Goal: Check status: Check status

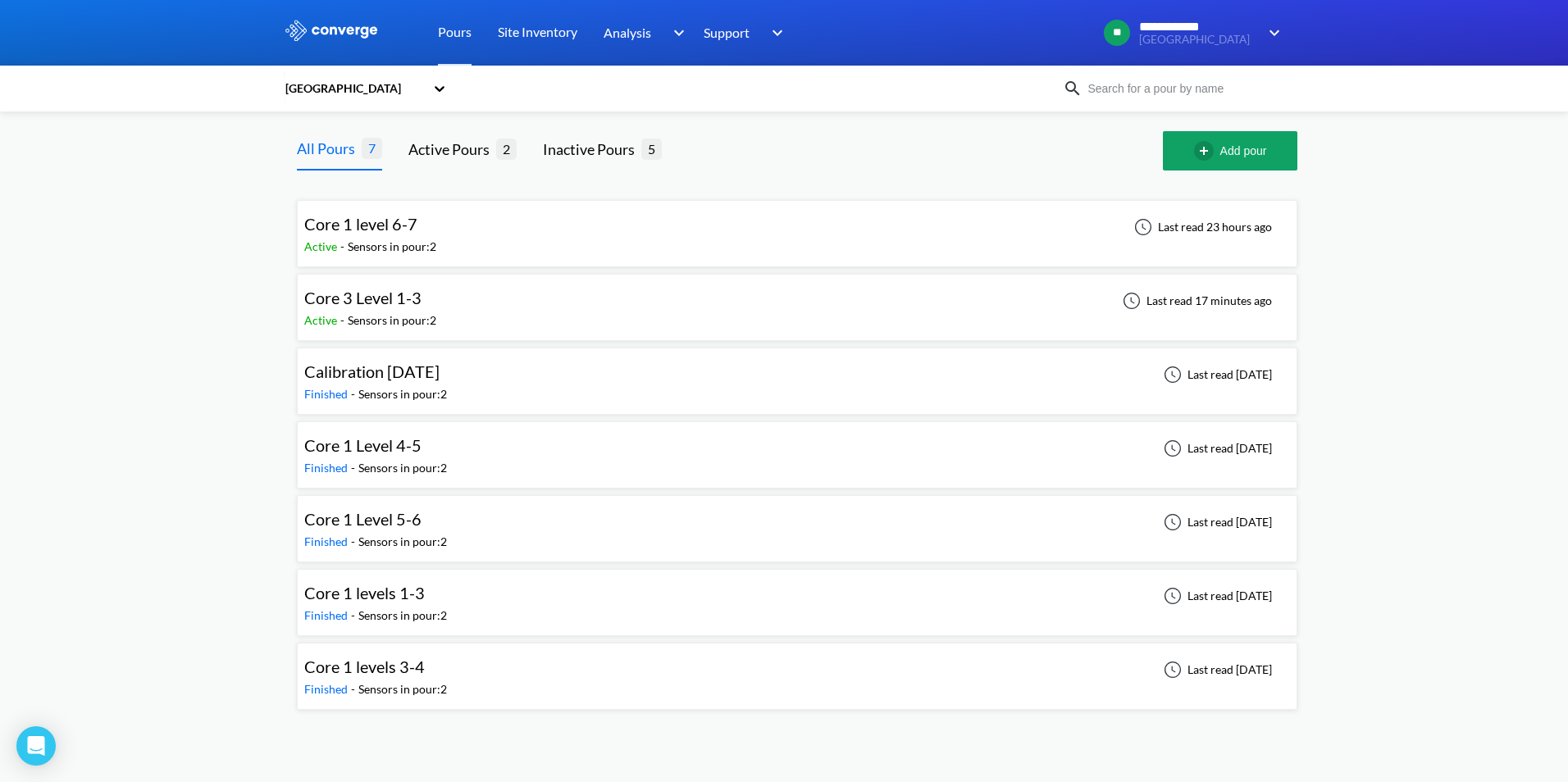
click at [638, 227] on div "Core 1 level 6-7 Active - Sensors in pour: 2 Last read 23 hours ago" at bounding box center [796, 234] width 985 height 52
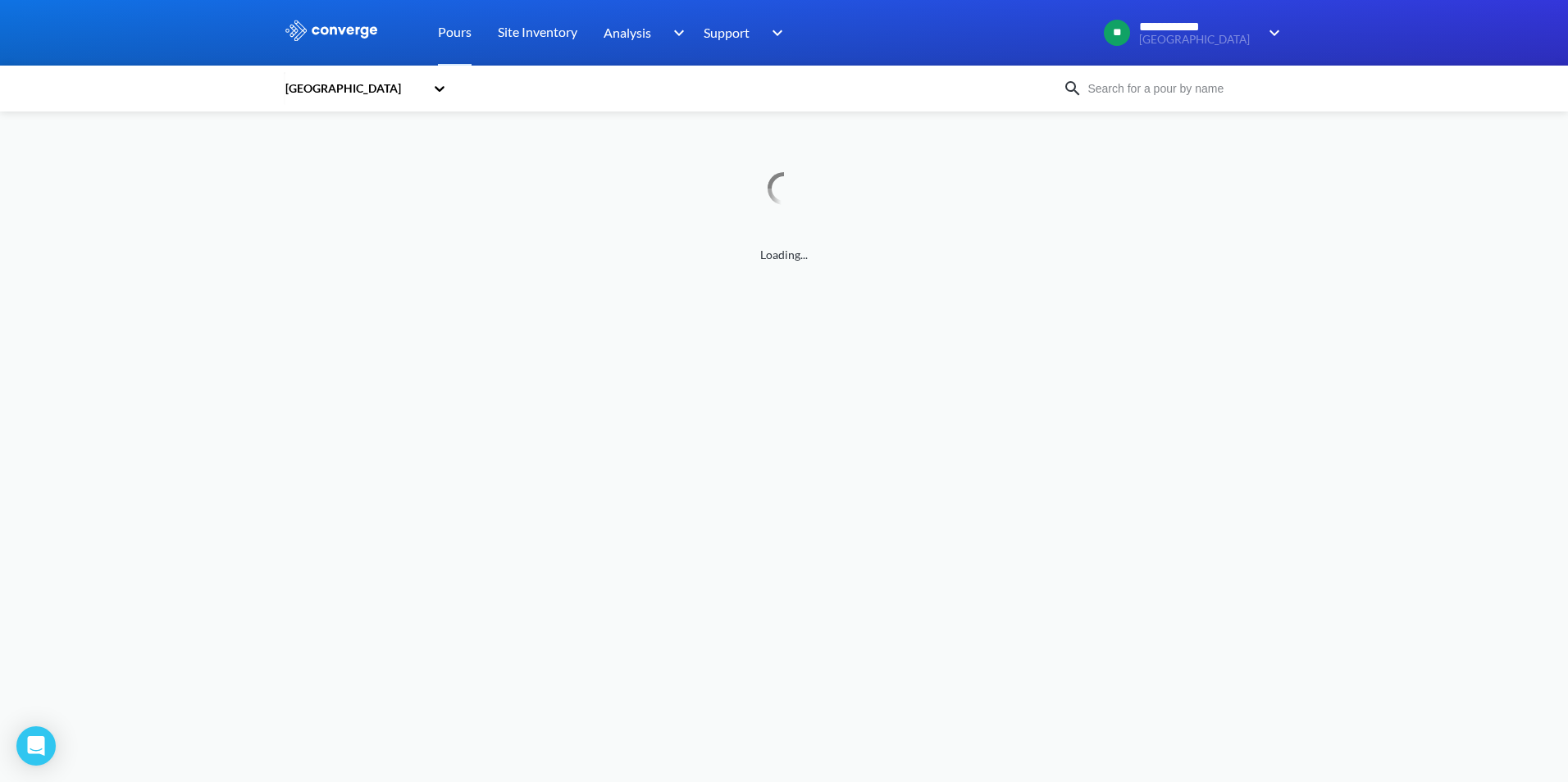
click at [1348, 328] on body "**********" at bounding box center [784, 391] width 1568 height 782
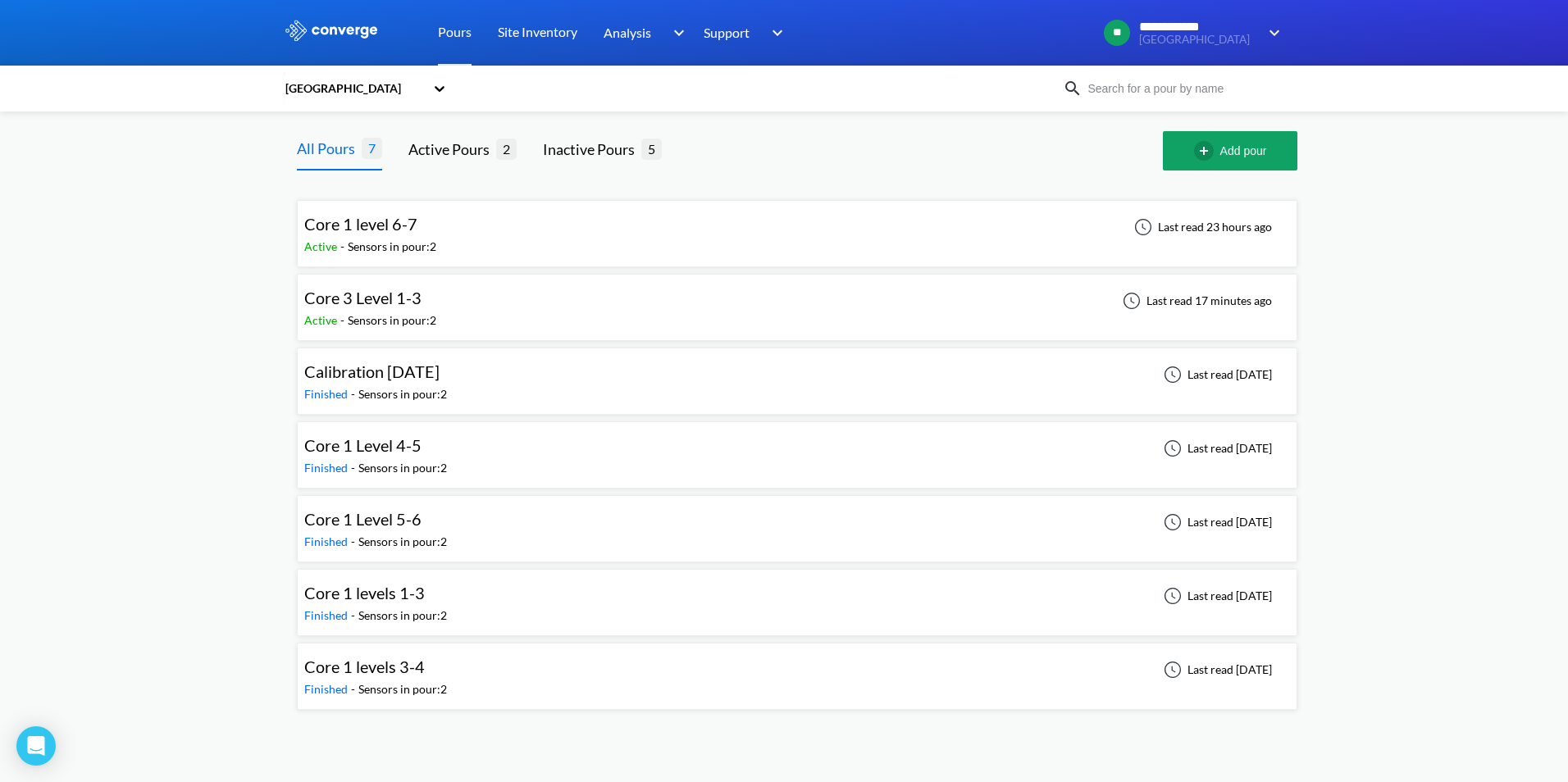
click at [567, 303] on div "Core 3 Level 1-3 Active - Sensors in pour: 2 Last read 17 minutes ago" at bounding box center [796, 307] width 985 height 52
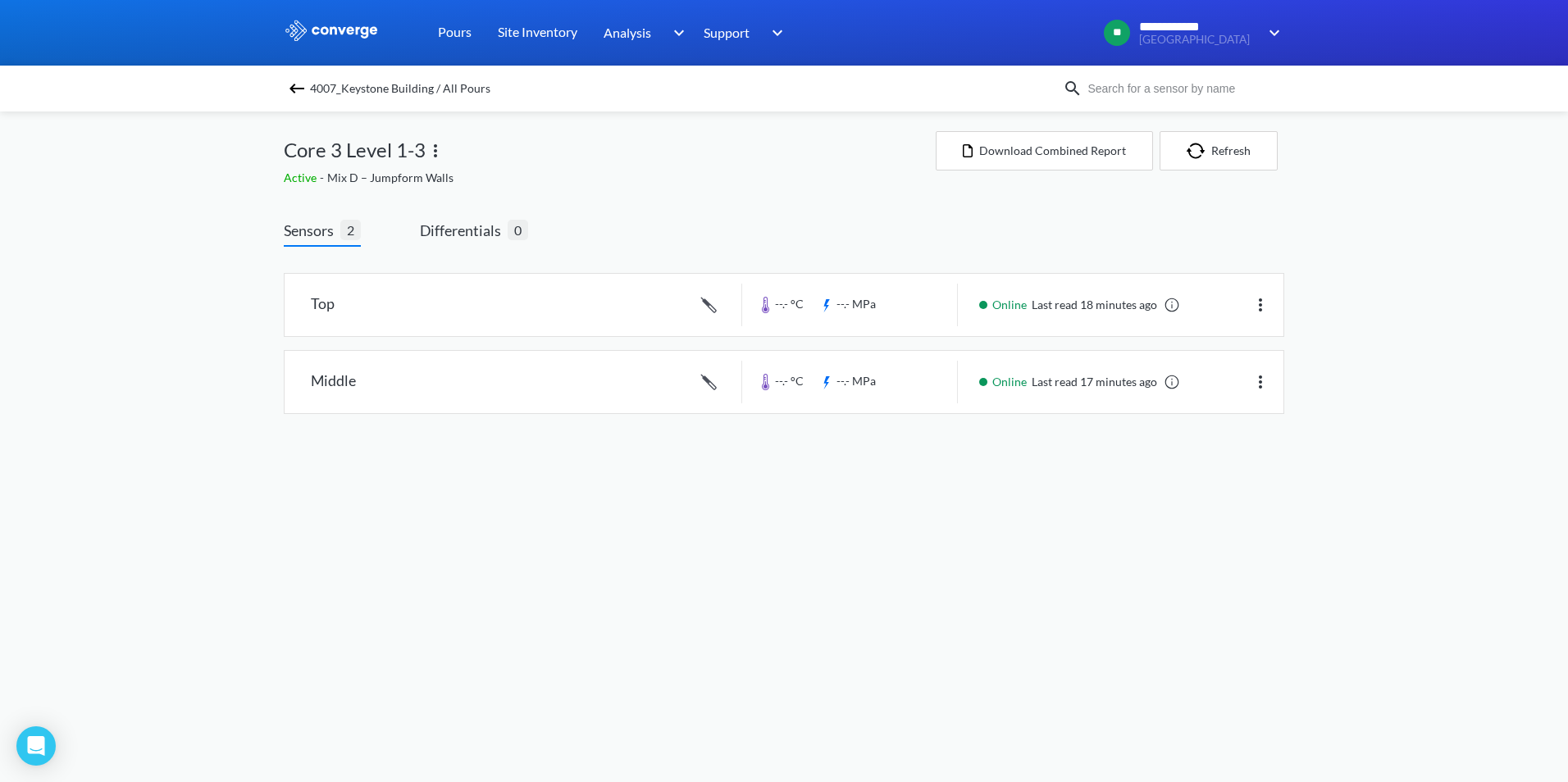
click at [1452, 495] on body "**********" at bounding box center [784, 391] width 1568 height 782
click at [877, 301] on link at bounding box center [784, 305] width 999 height 62
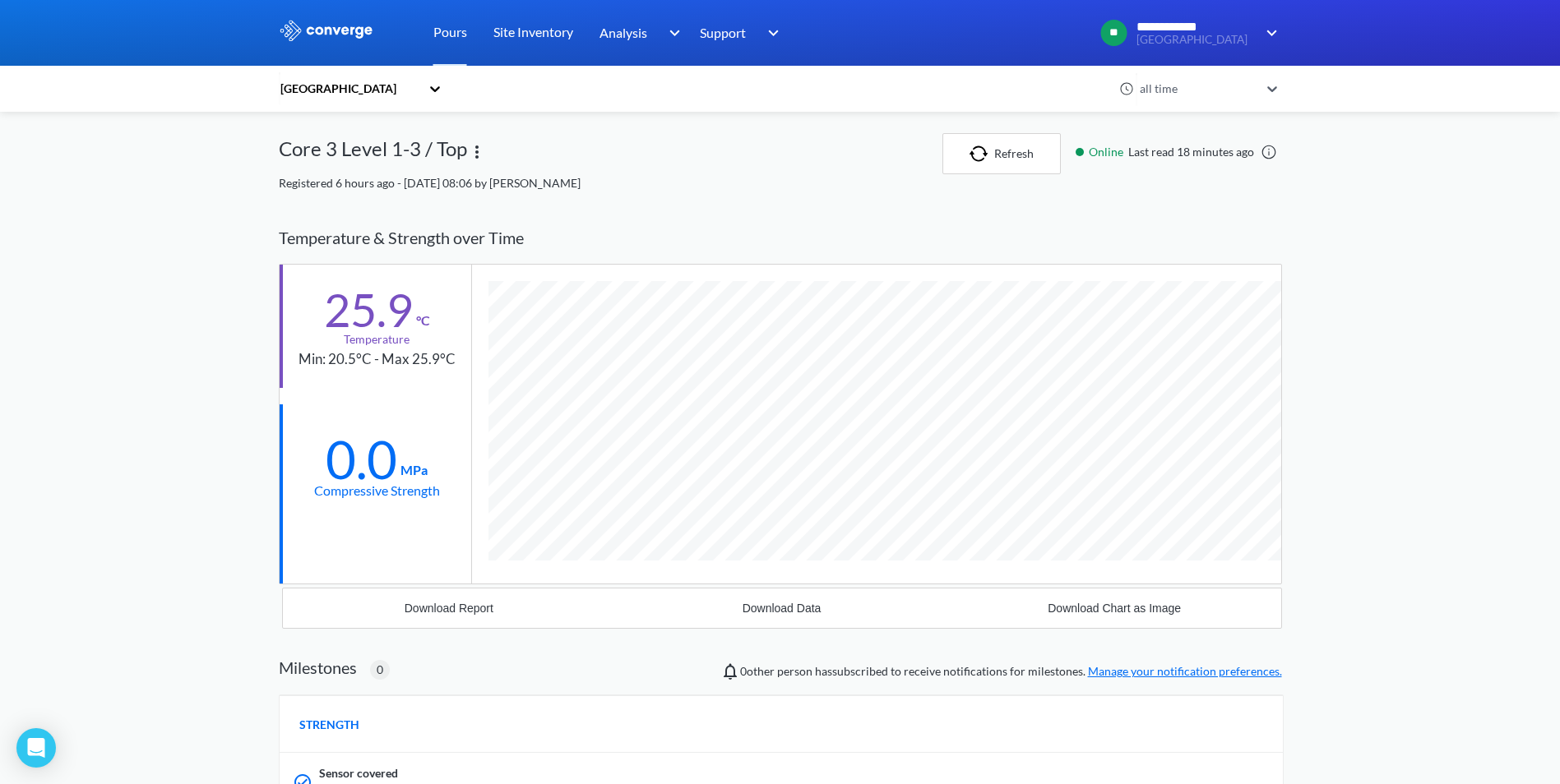
click at [342, 486] on div "Compressive Strength" at bounding box center [377, 490] width 126 height 20
click at [536, 163] on div "Core 3 Level 1-3 / Top" at bounding box center [611, 153] width 664 height 41
click at [479, 149] on img at bounding box center [477, 152] width 19 height 19
click at [462, 150] on div "Edit" at bounding box center [434, 152] width 105 height 31
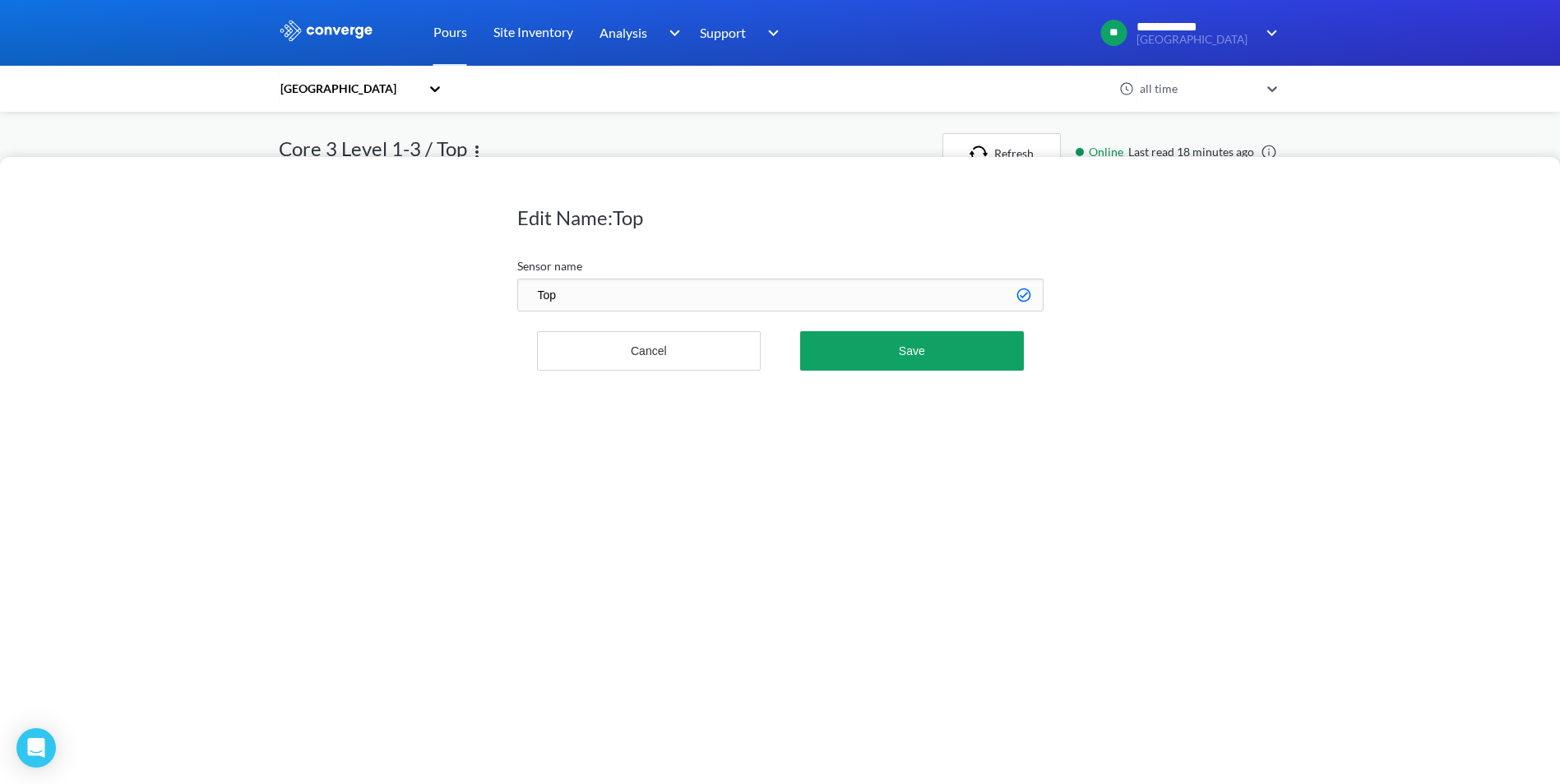
click at [1148, 141] on div "Edit Name: Top Sensor name Top Cancel Save" at bounding box center [780, 392] width 1560 height 784
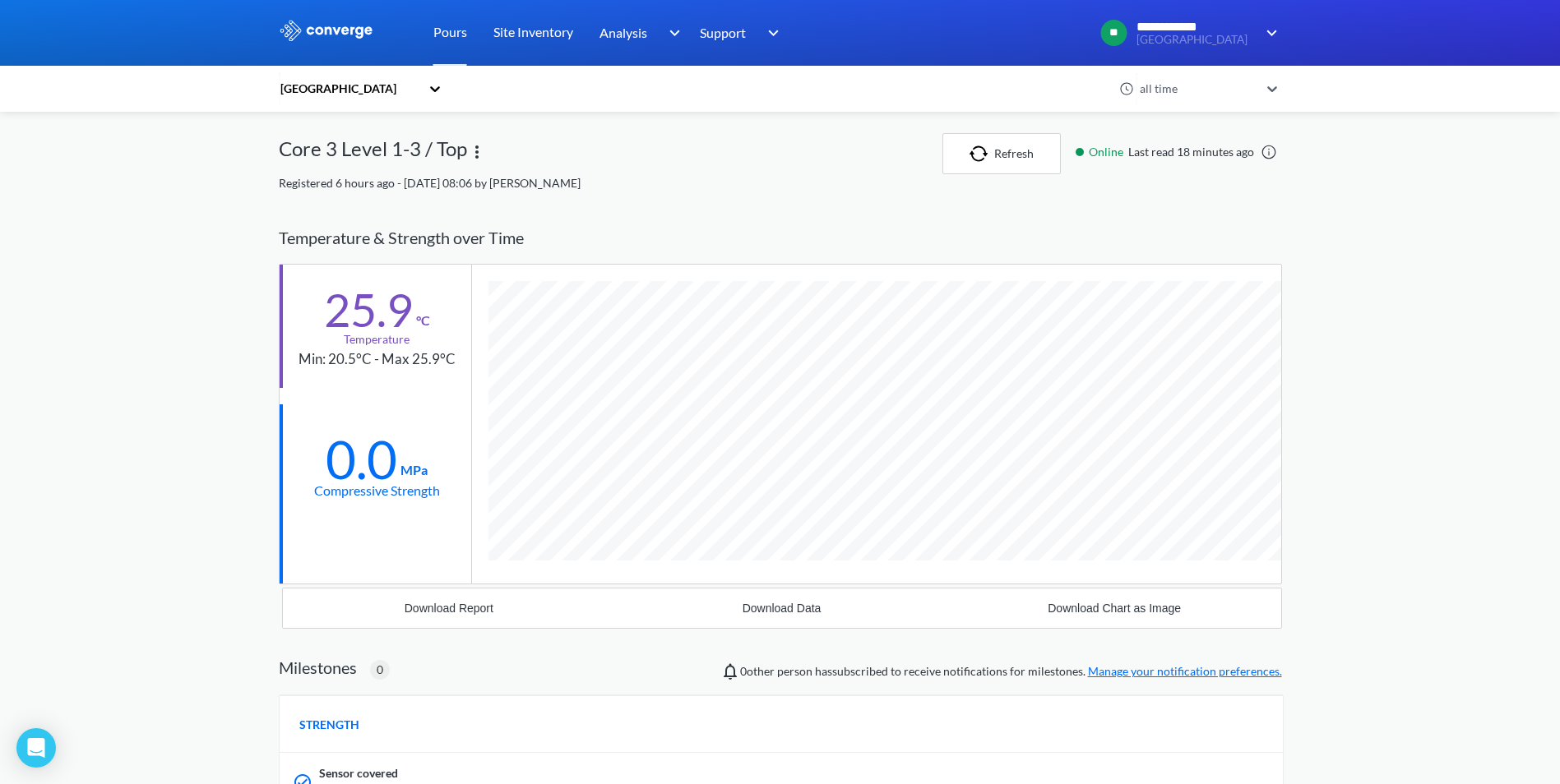
click at [1268, 146] on link at bounding box center [1269, 152] width 16 height 16
click at [1395, 335] on div "**********" at bounding box center [780, 568] width 1560 height 1137
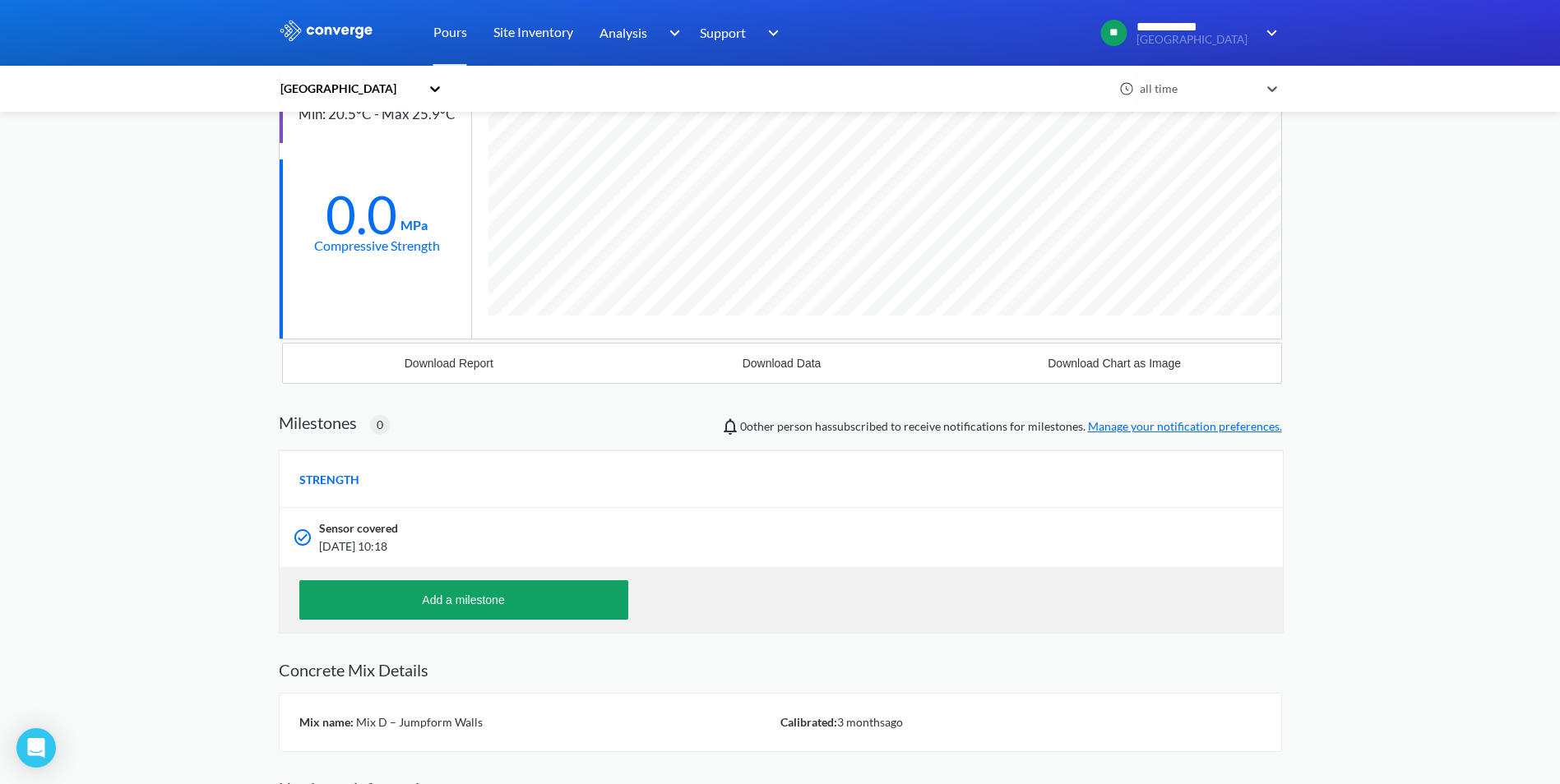
scroll to position [246, 0]
click at [347, 525] on span "Sensor covered" at bounding box center [358, 527] width 79 height 18
click at [349, 528] on span "Sensor covered" at bounding box center [358, 527] width 79 height 18
click at [306, 537] on div at bounding box center [302, 535] width 19 height 19
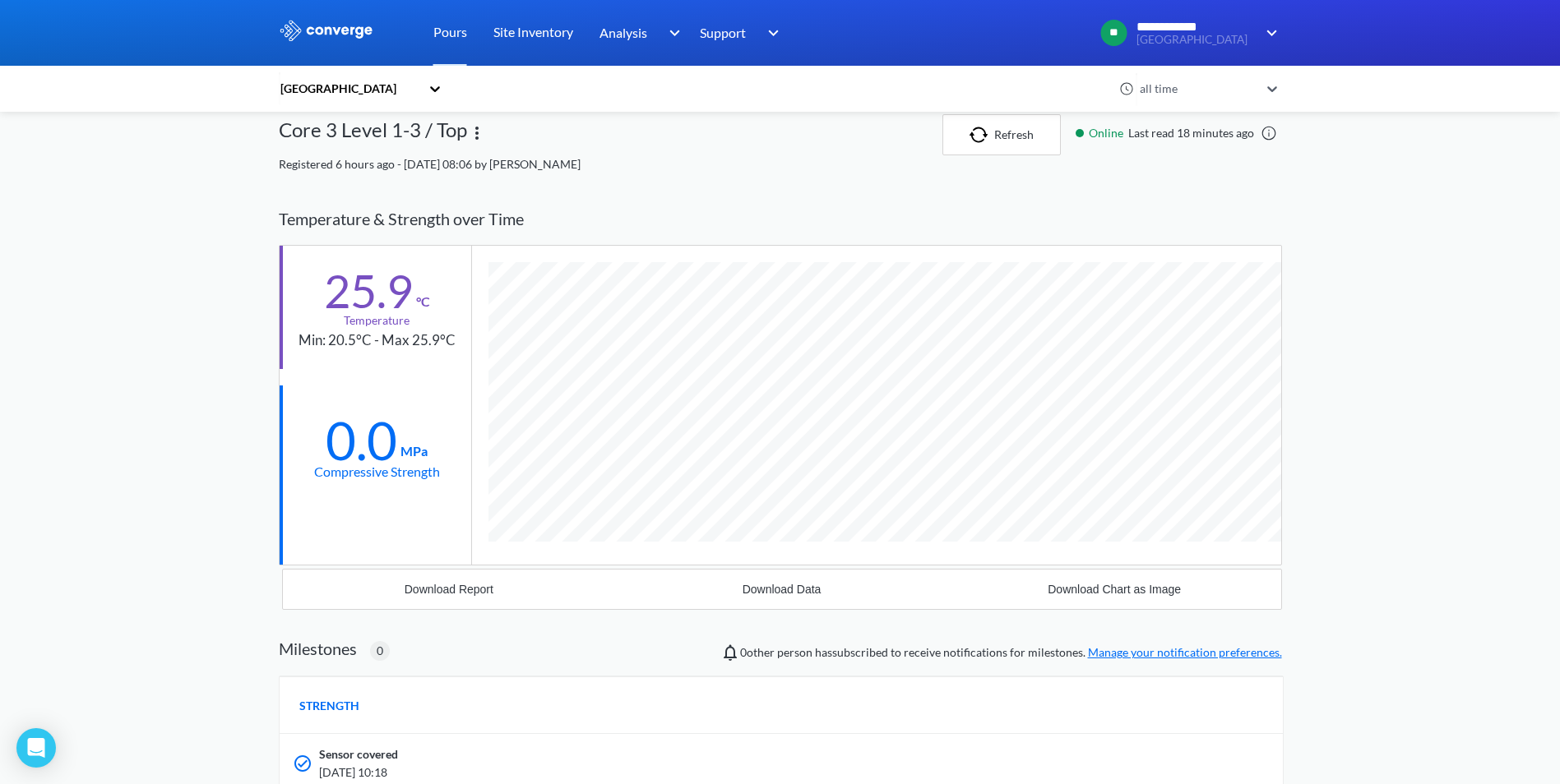
scroll to position [0, 0]
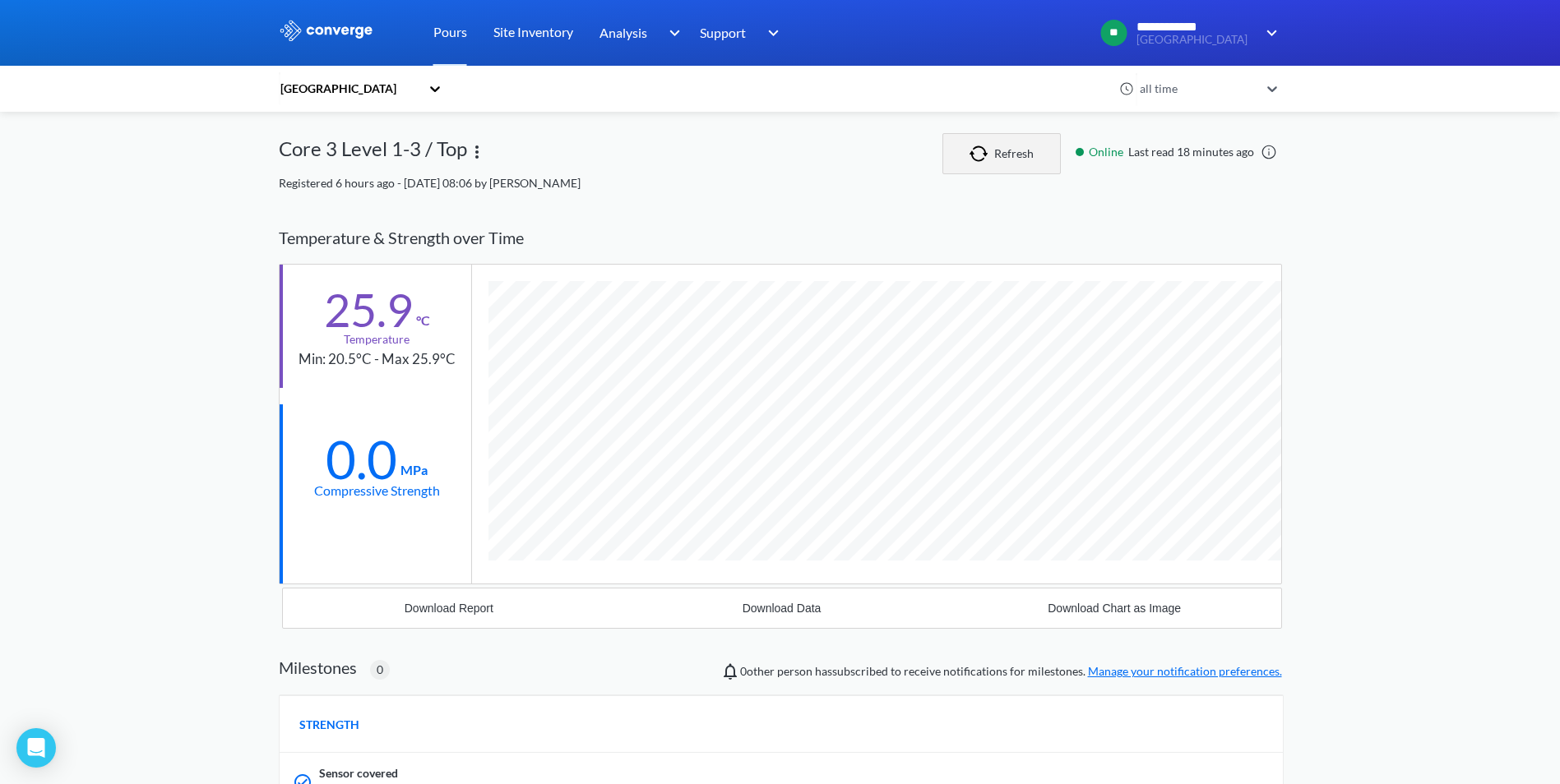
click at [1010, 157] on button "Refresh" at bounding box center [1002, 153] width 119 height 41
click at [1293, 63] on div at bounding box center [780, 33] width 1560 height 66
click at [1271, 90] on icon at bounding box center [1272, 88] width 16 height 16
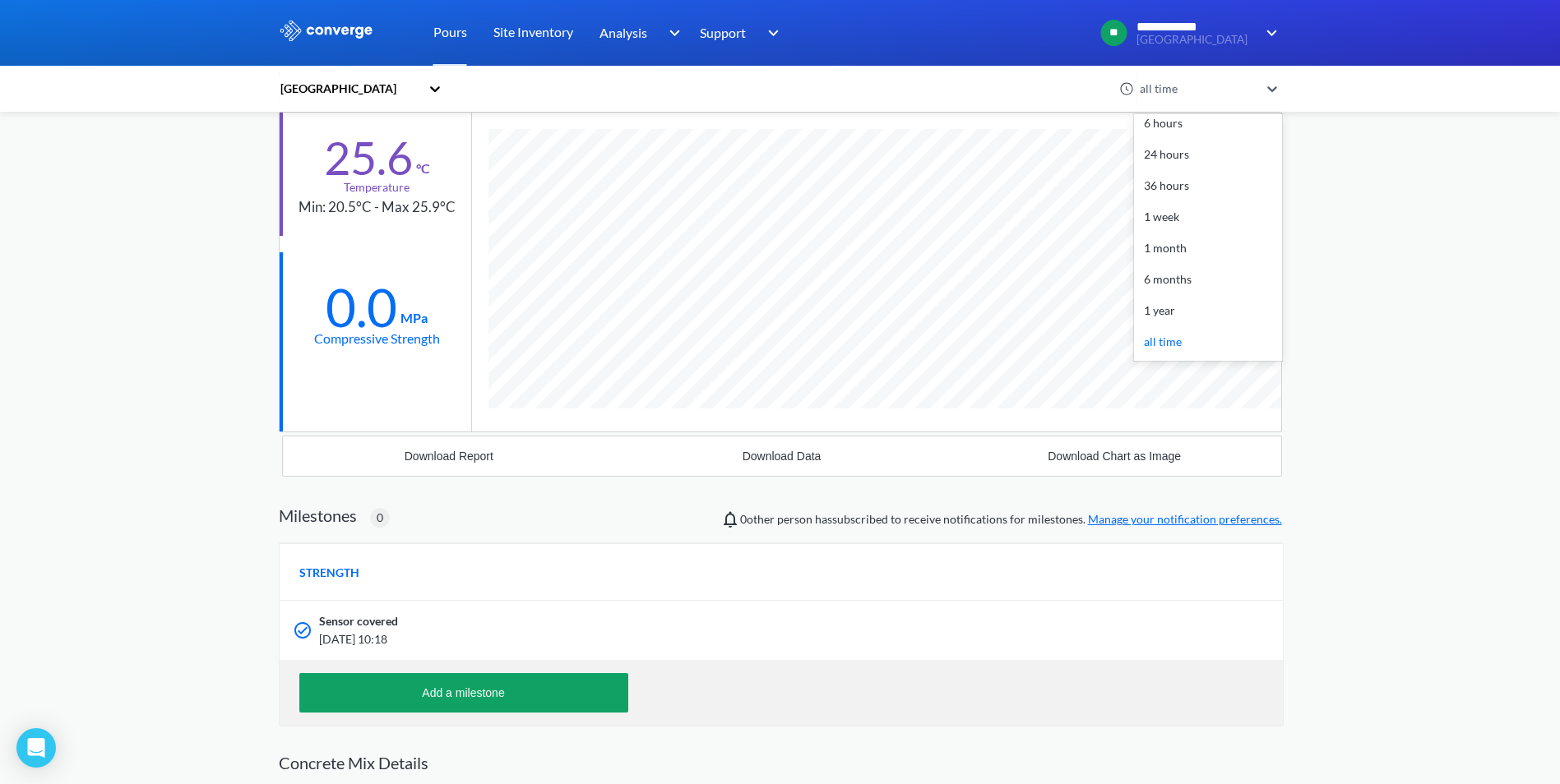
scroll to position [353, 0]
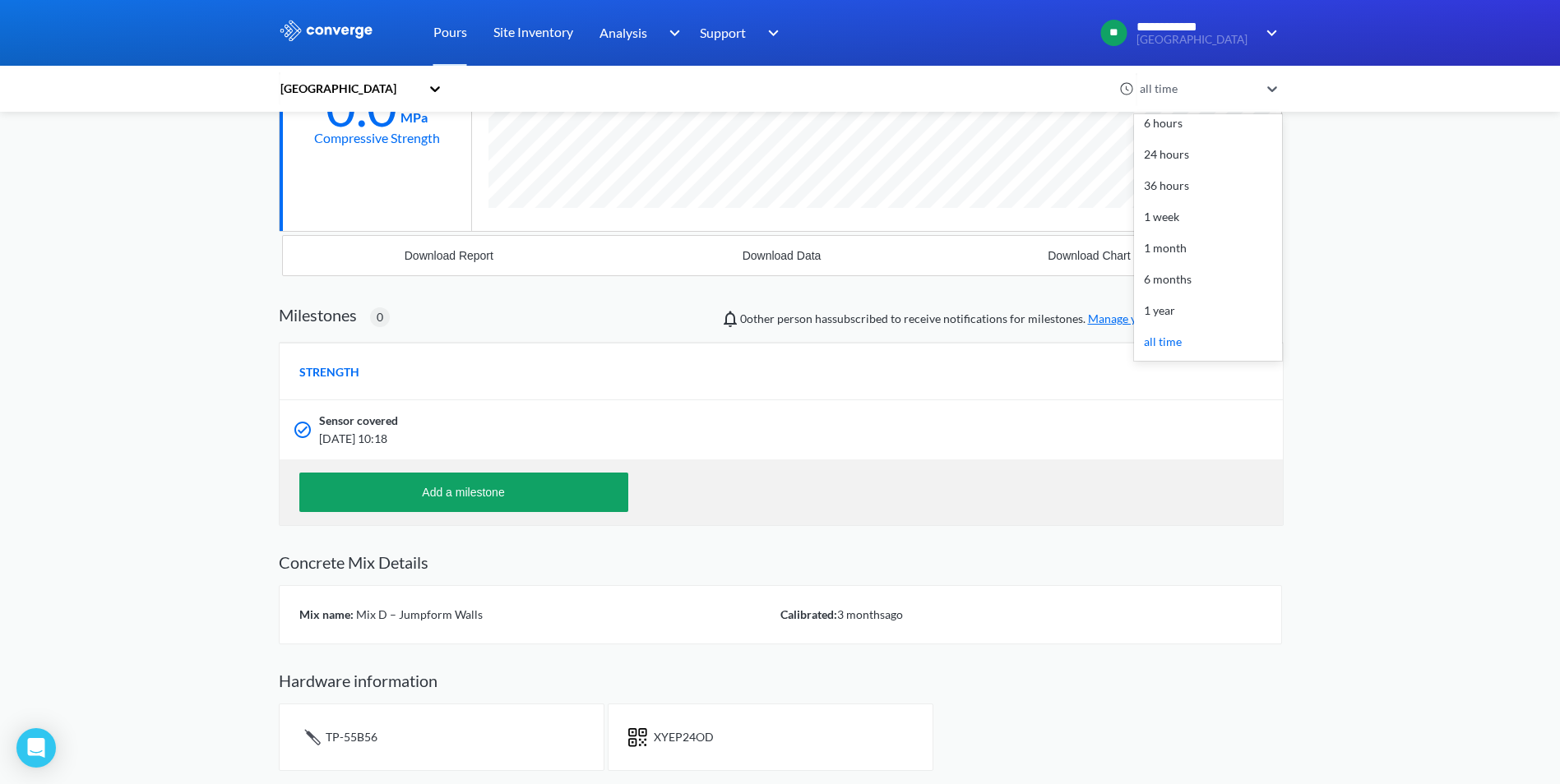
click at [674, 744] on span "XYEP24OD" at bounding box center [683, 737] width 60 height 14
click at [485, 749] on div "TP-55B56" at bounding box center [441, 737] width 326 height 68
drag, startPoint x: 379, startPoint y: 748, endPoint x: 364, endPoint y: 745, distance: 15.3
click at [379, 748] on div "TP-55B56" at bounding box center [441, 737] width 326 height 68
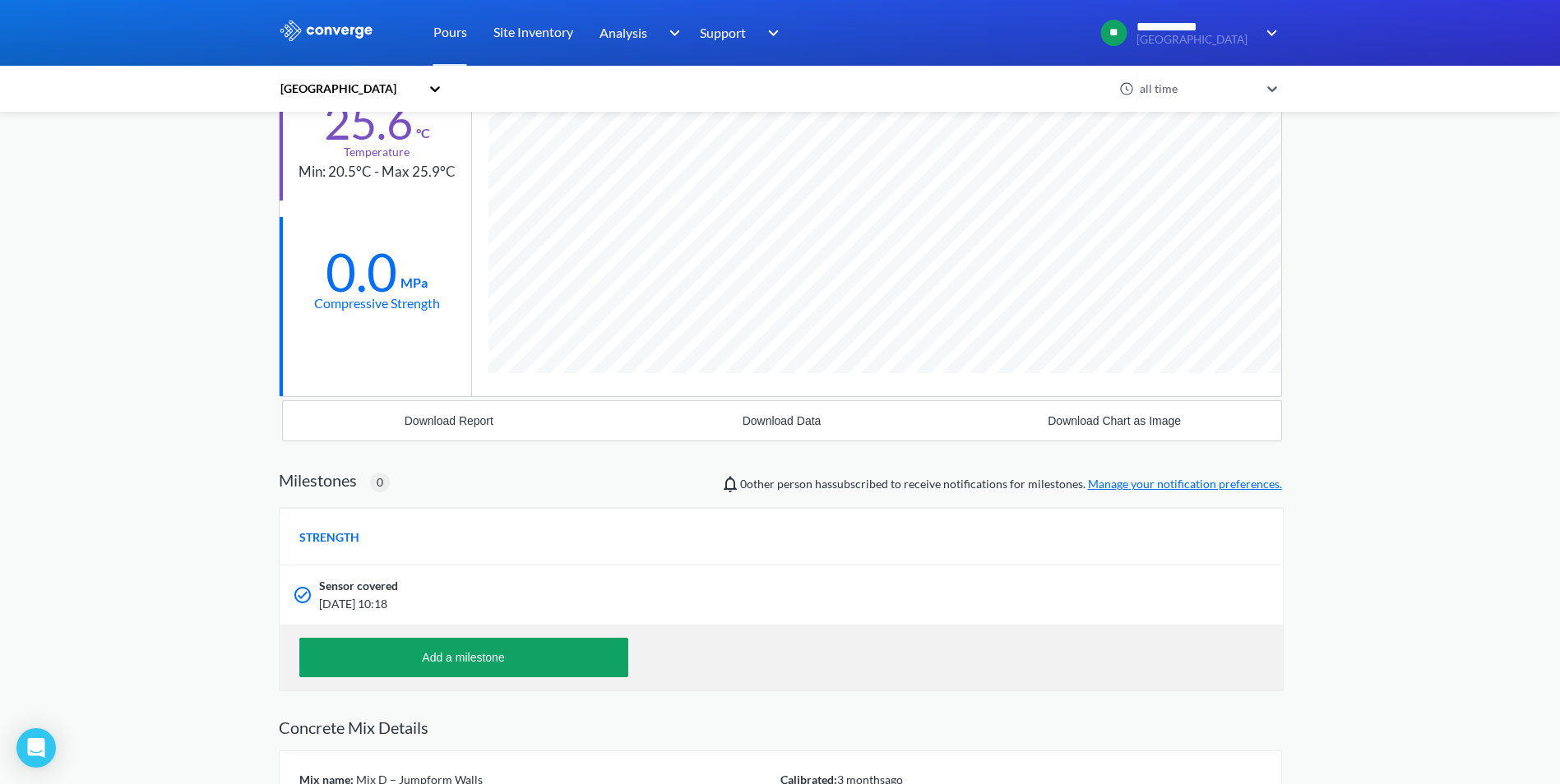
scroll to position [24, 0]
